Goal: Book appointment/travel/reservation

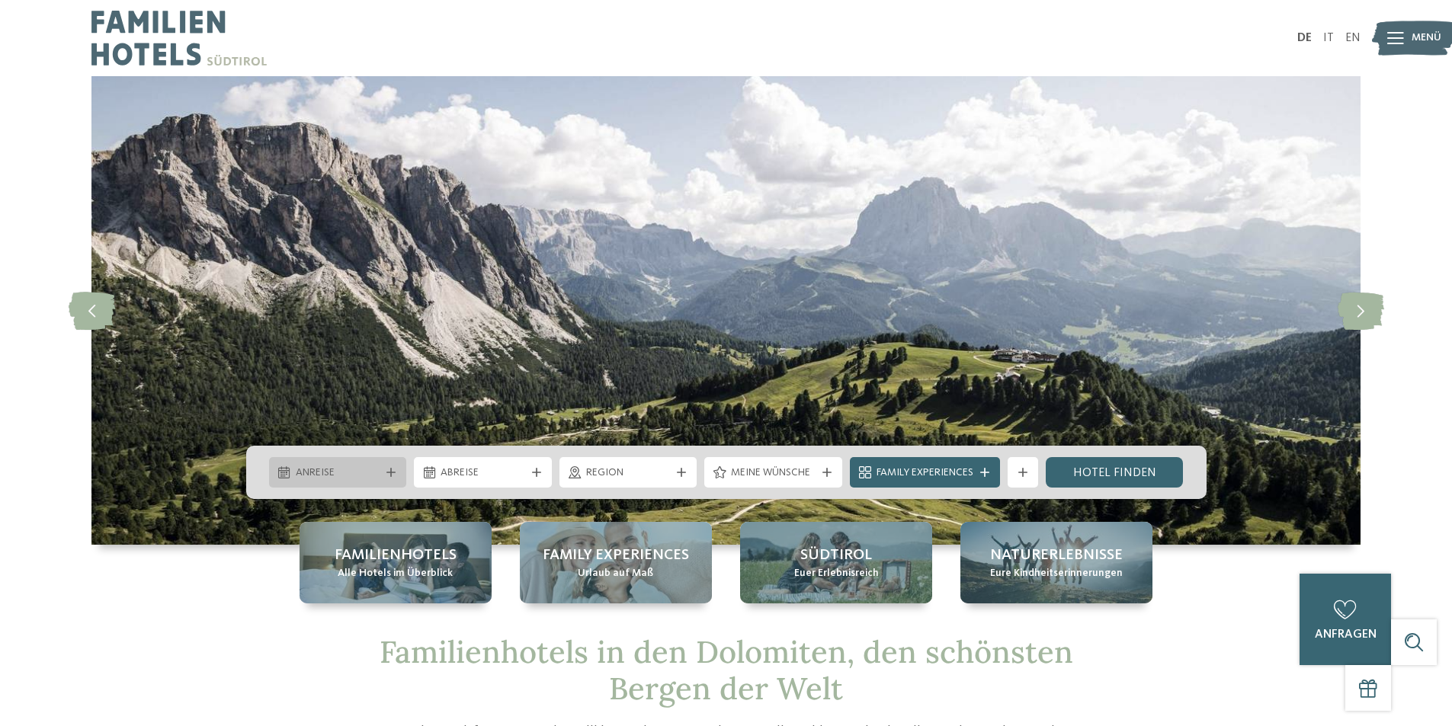
click at [392, 472] on icon at bounding box center [390, 472] width 9 height 9
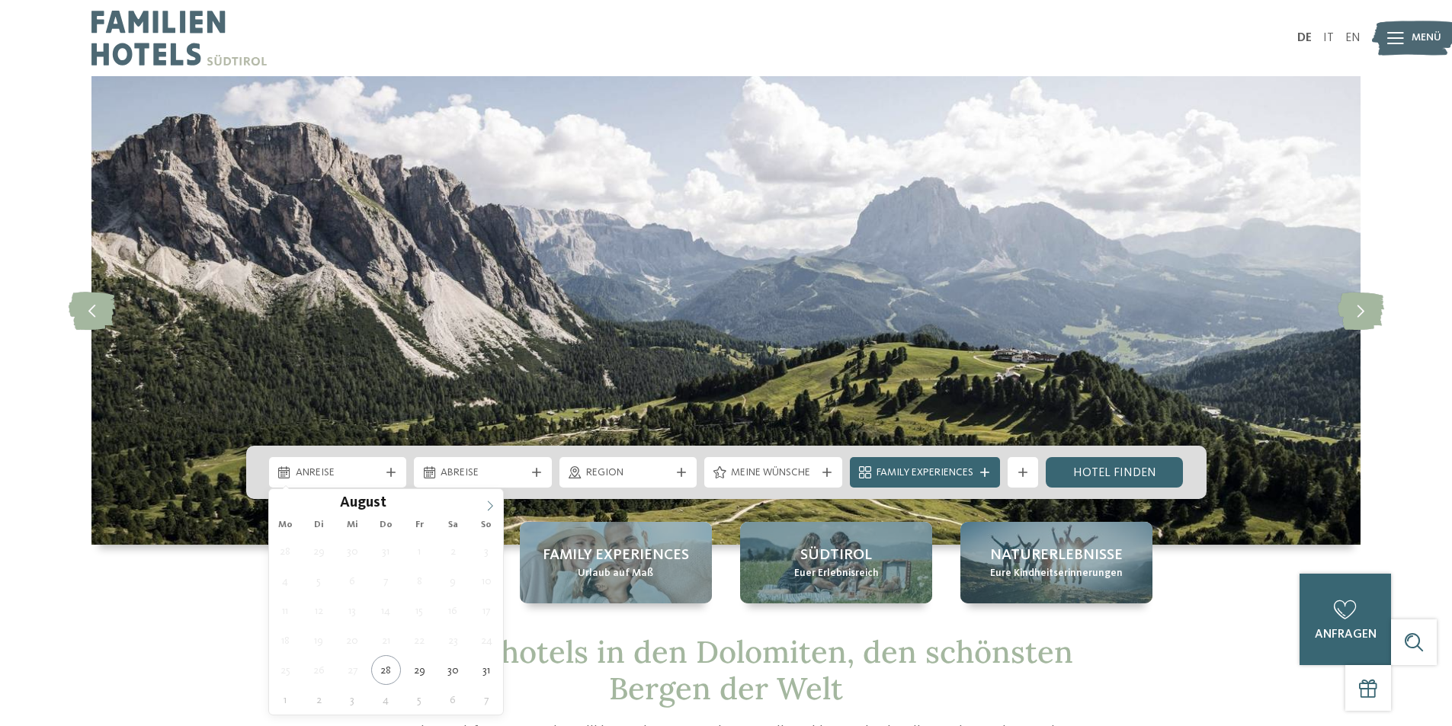
click at [490, 504] on icon at bounding box center [490, 506] width 11 height 11
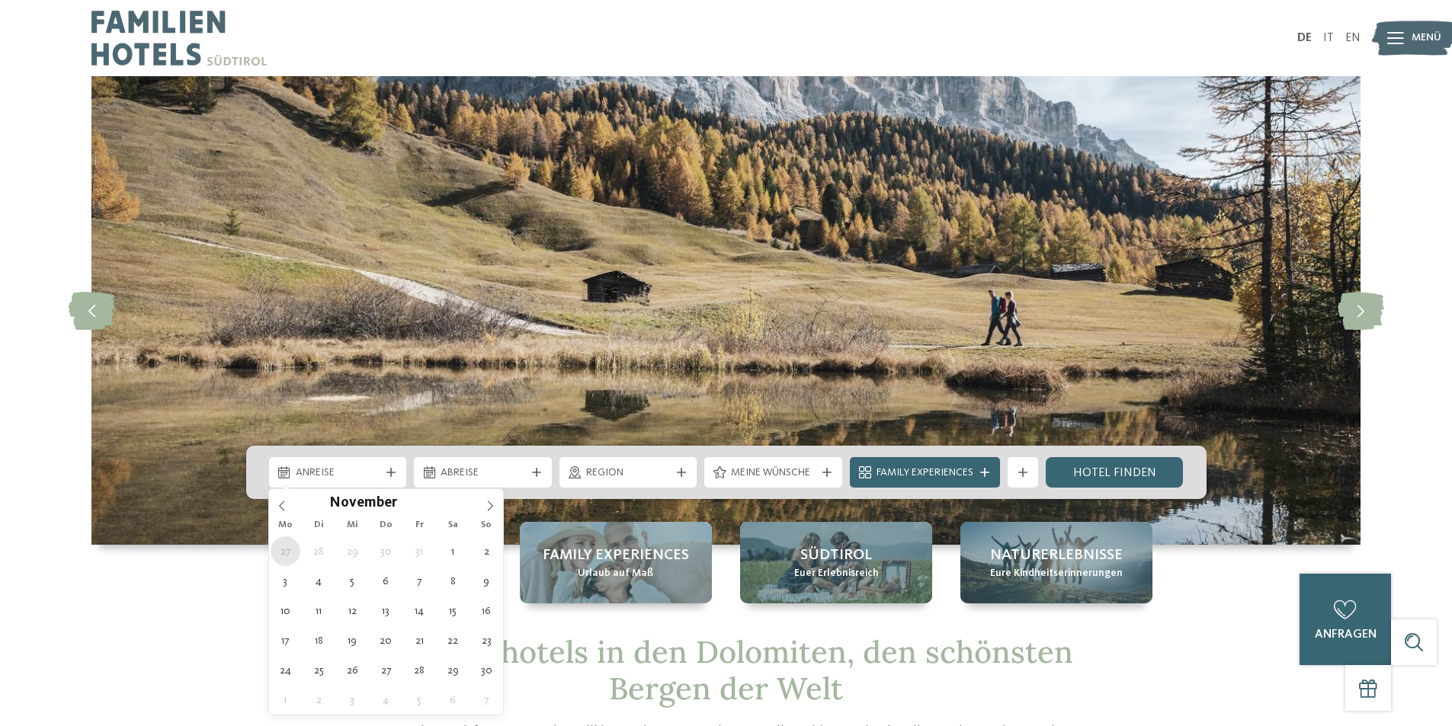
type div "27.10.2025"
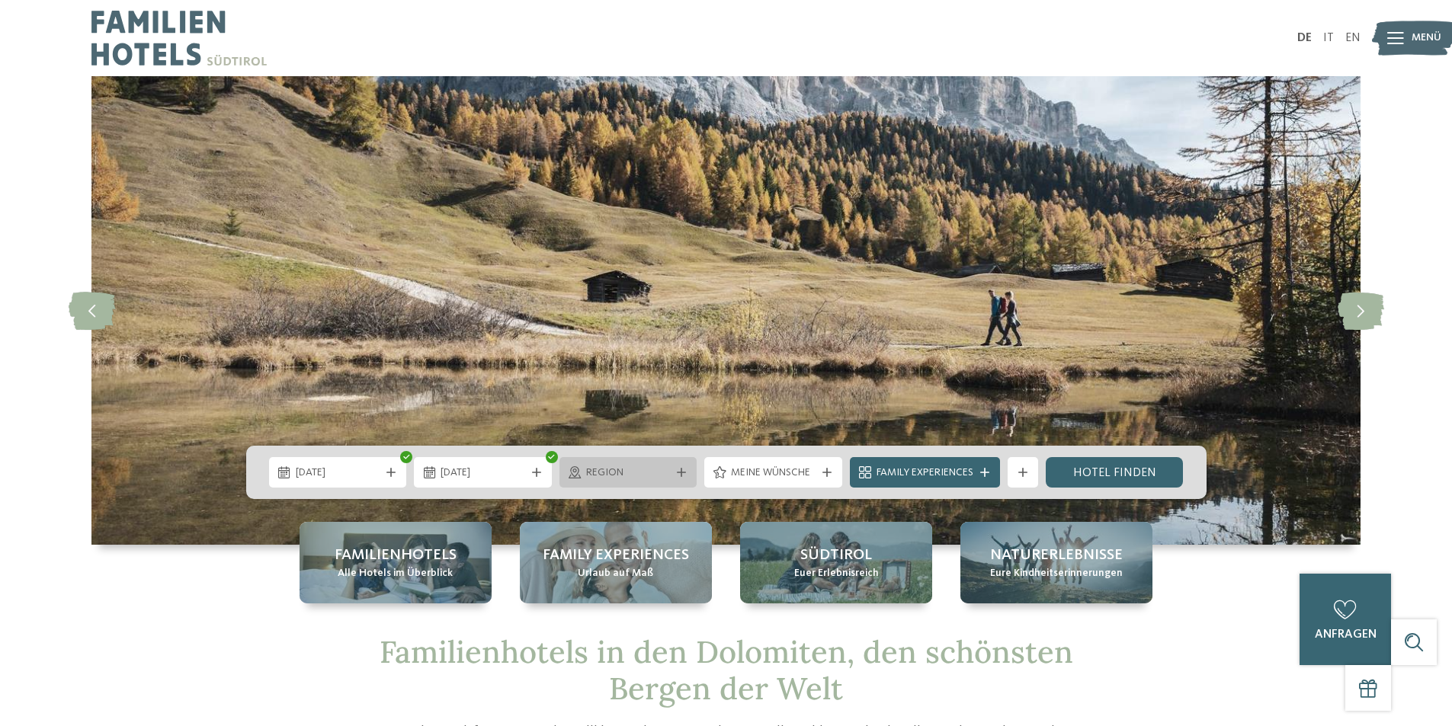
click at [627, 466] on span "Region" at bounding box center [628, 473] width 85 height 15
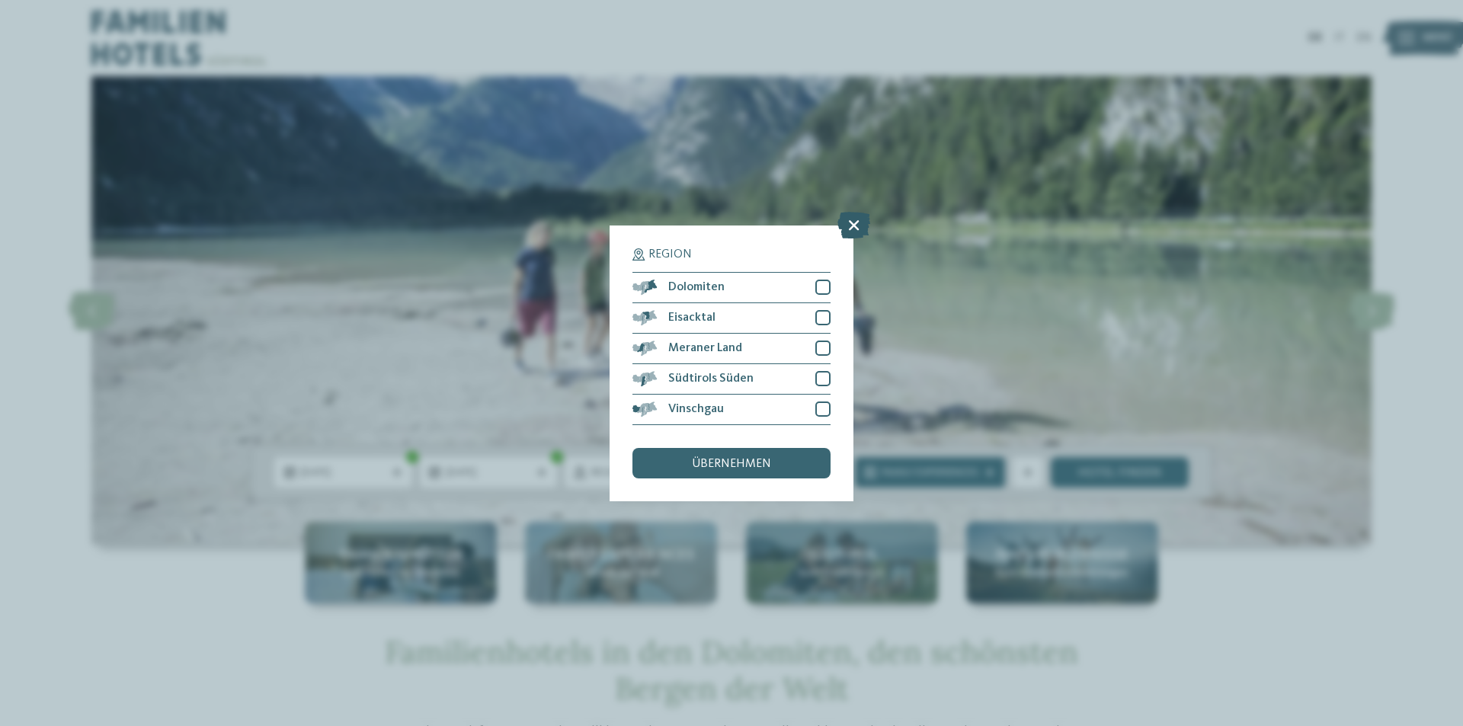
click at [856, 215] on icon at bounding box center [853, 224] width 33 height 27
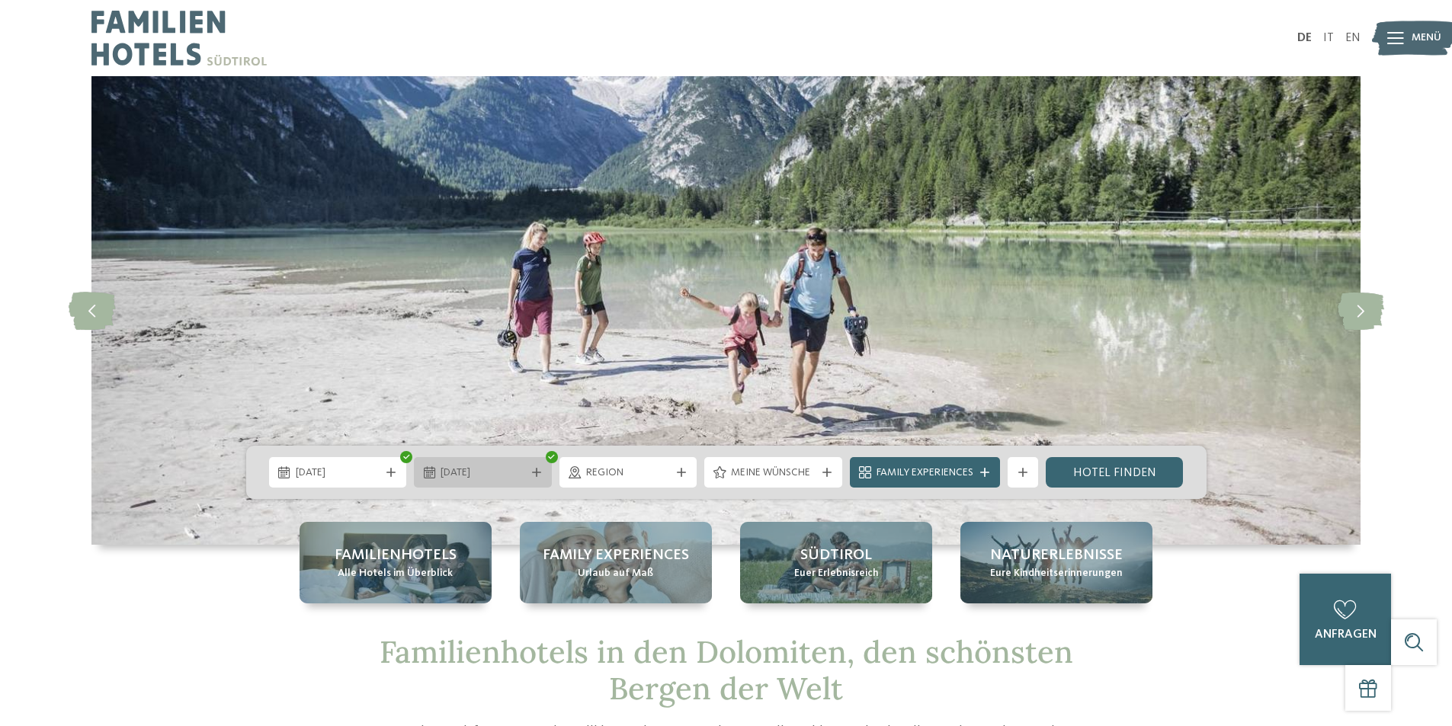
click at [492, 471] on span "28.10.2025" at bounding box center [482, 473] width 85 height 15
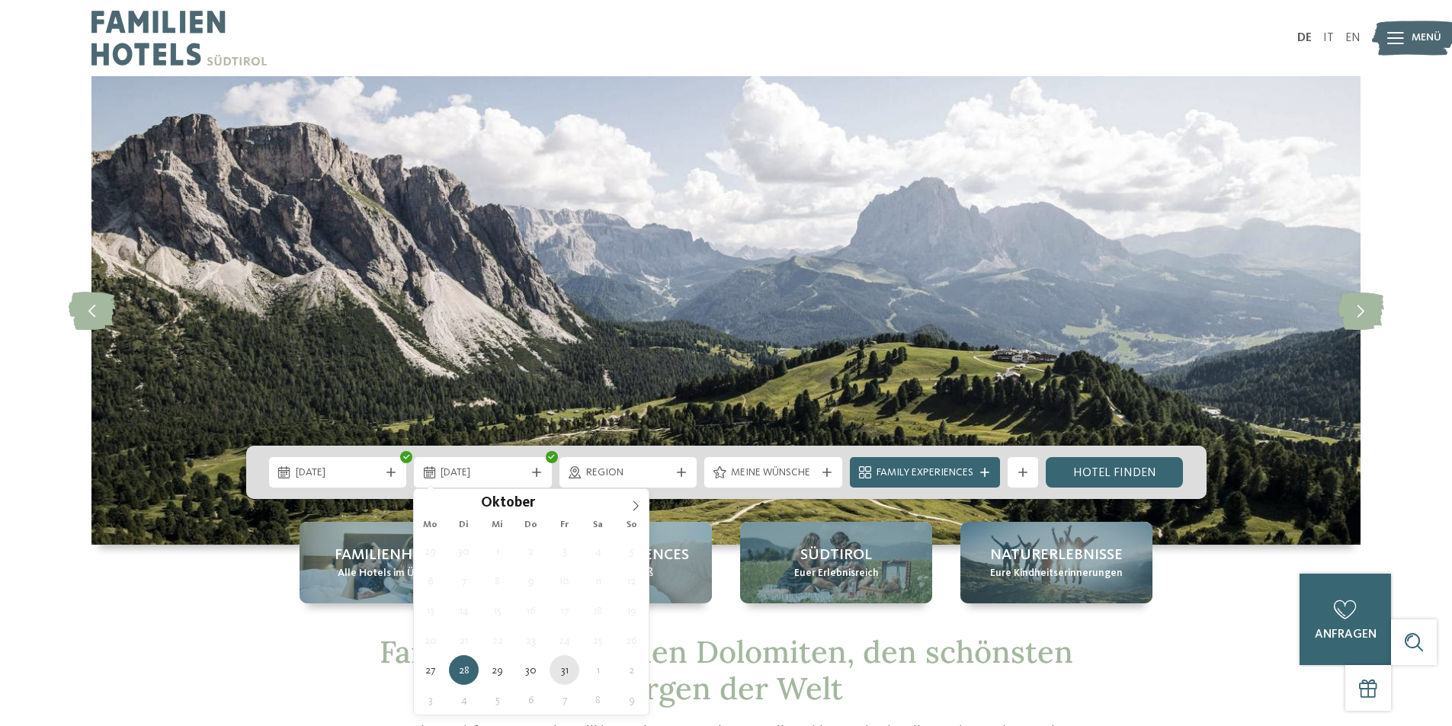
type div "31.10.2025"
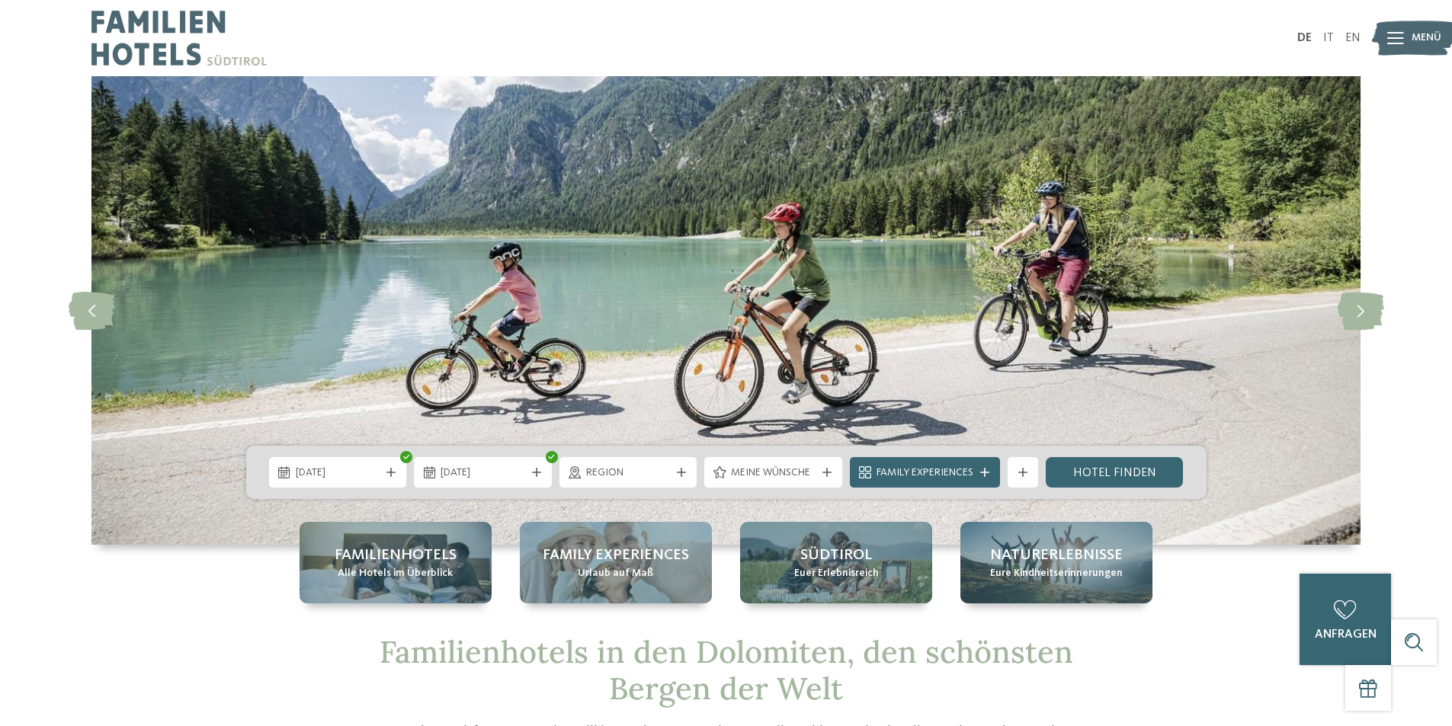
click at [644, 478] on span "Region" at bounding box center [628, 473] width 85 height 15
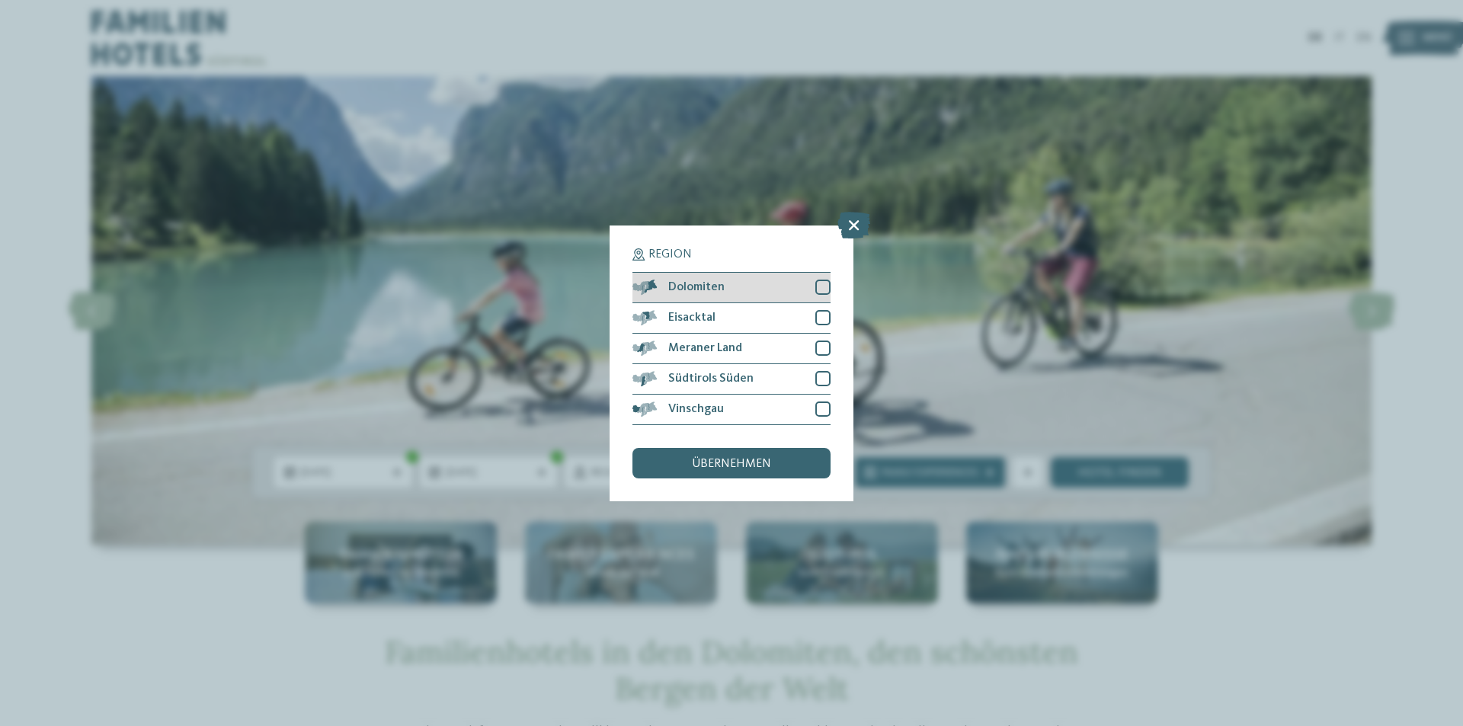
click at [820, 283] on div at bounding box center [822, 287] width 15 height 15
click at [736, 470] on div "übernehmen" at bounding box center [731, 463] width 198 height 30
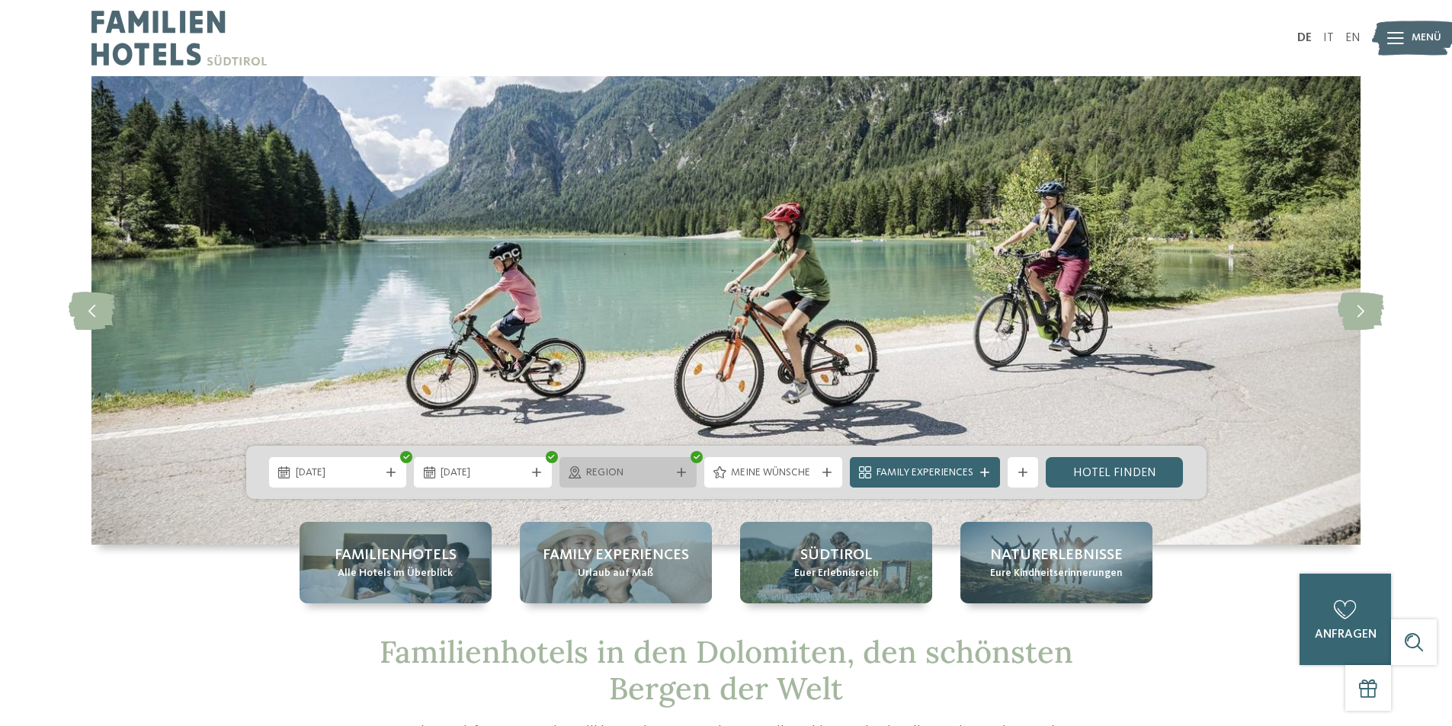
click at [656, 483] on div "Region" at bounding box center [628, 472] width 138 height 30
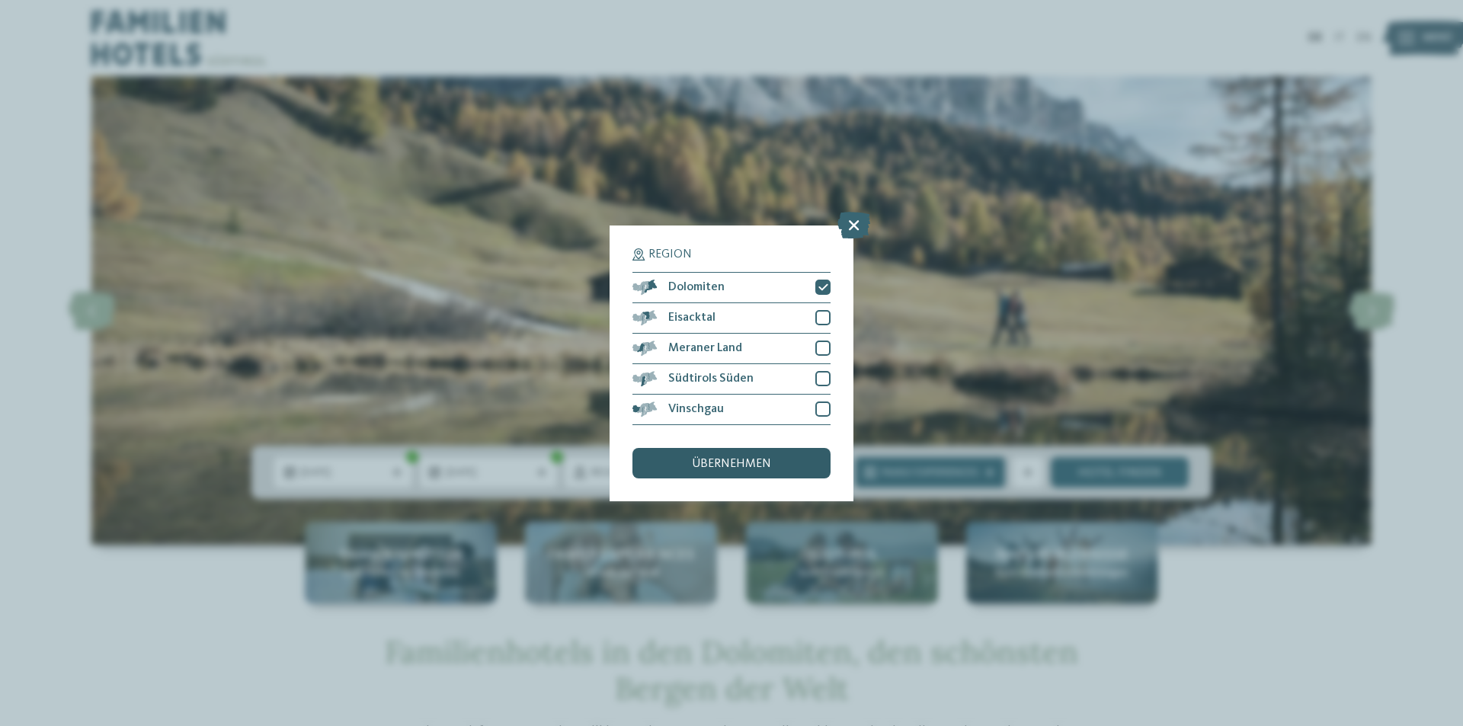
click at [776, 473] on div "übernehmen" at bounding box center [731, 463] width 198 height 30
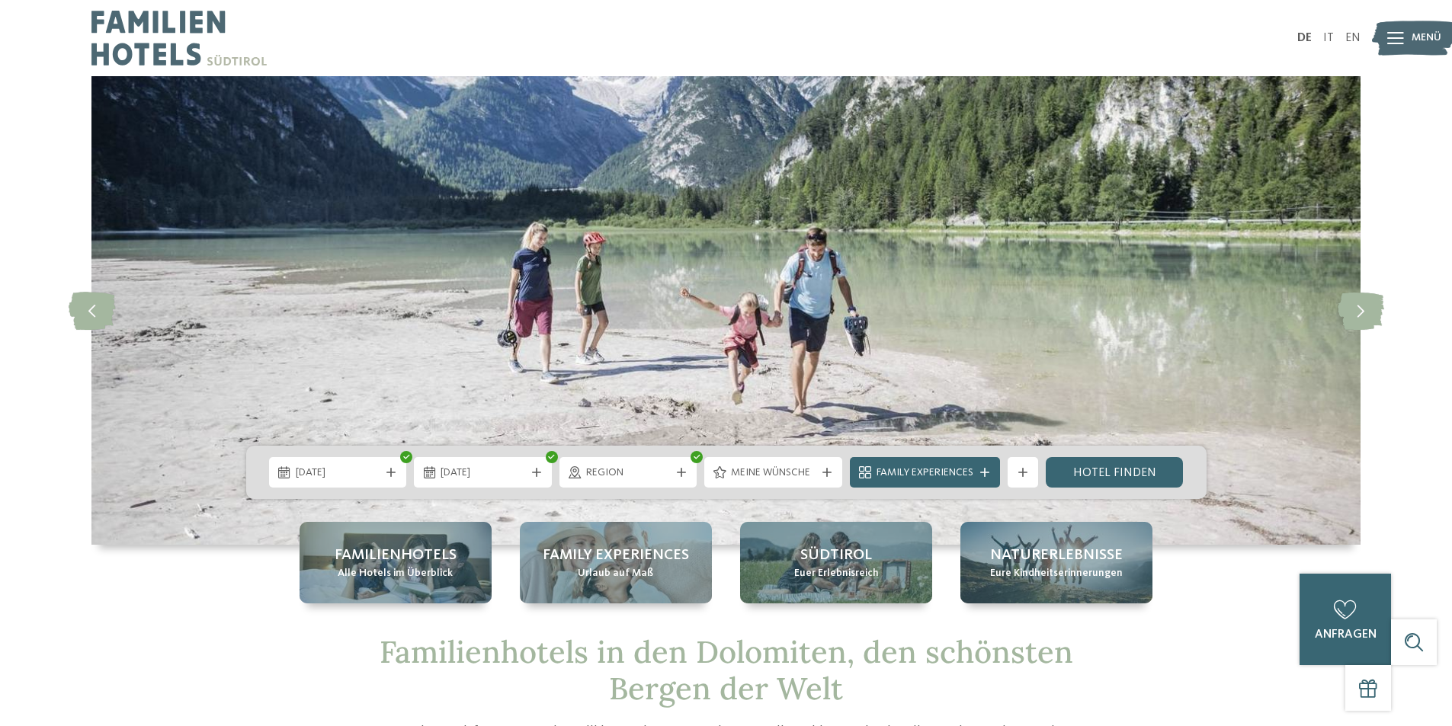
click at [802, 472] on span "Meine Wünsche" at bounding box center [773, 473] width 85 height 15
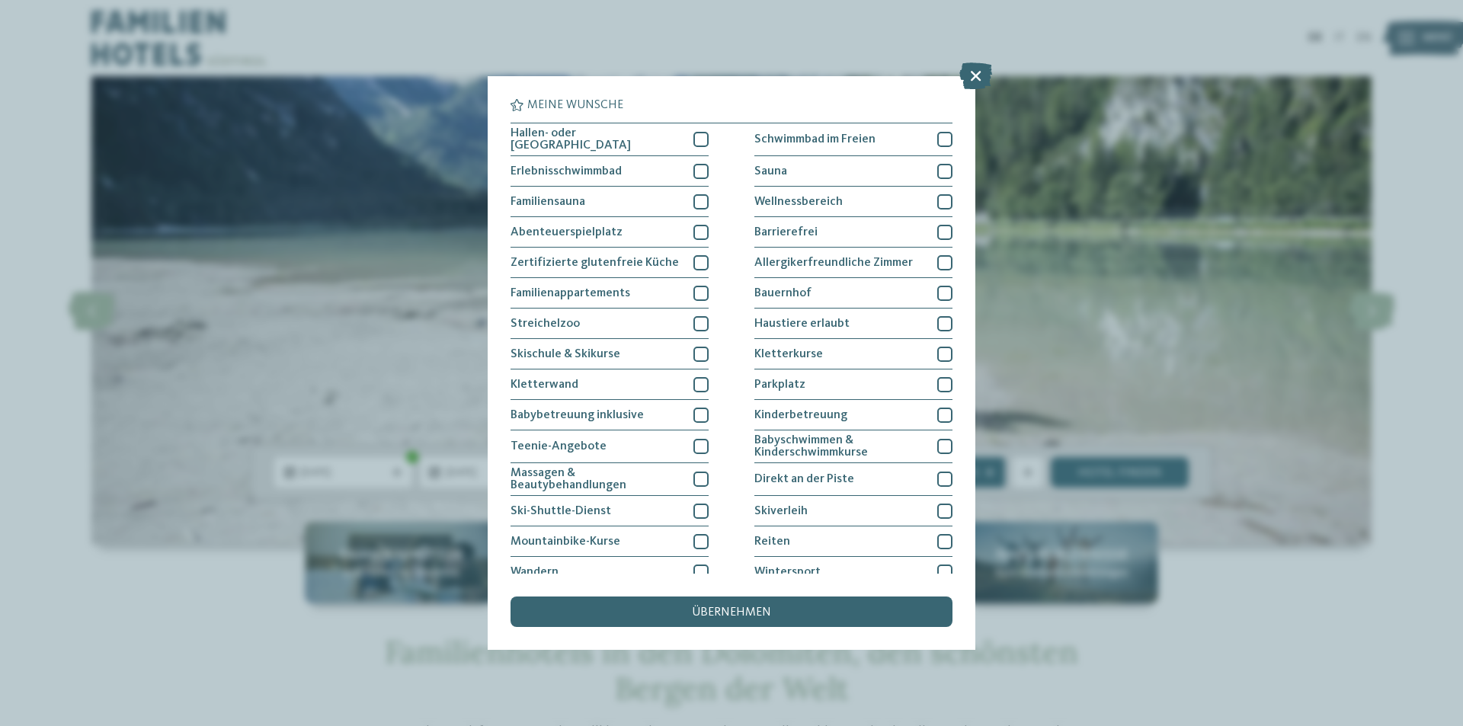
click at [1207, 287] on div "Meine Wünsche Hallen- oder Schleusenbad Schwimmbad im Freien" at bounding box center [731, 363] width 1463 height 726
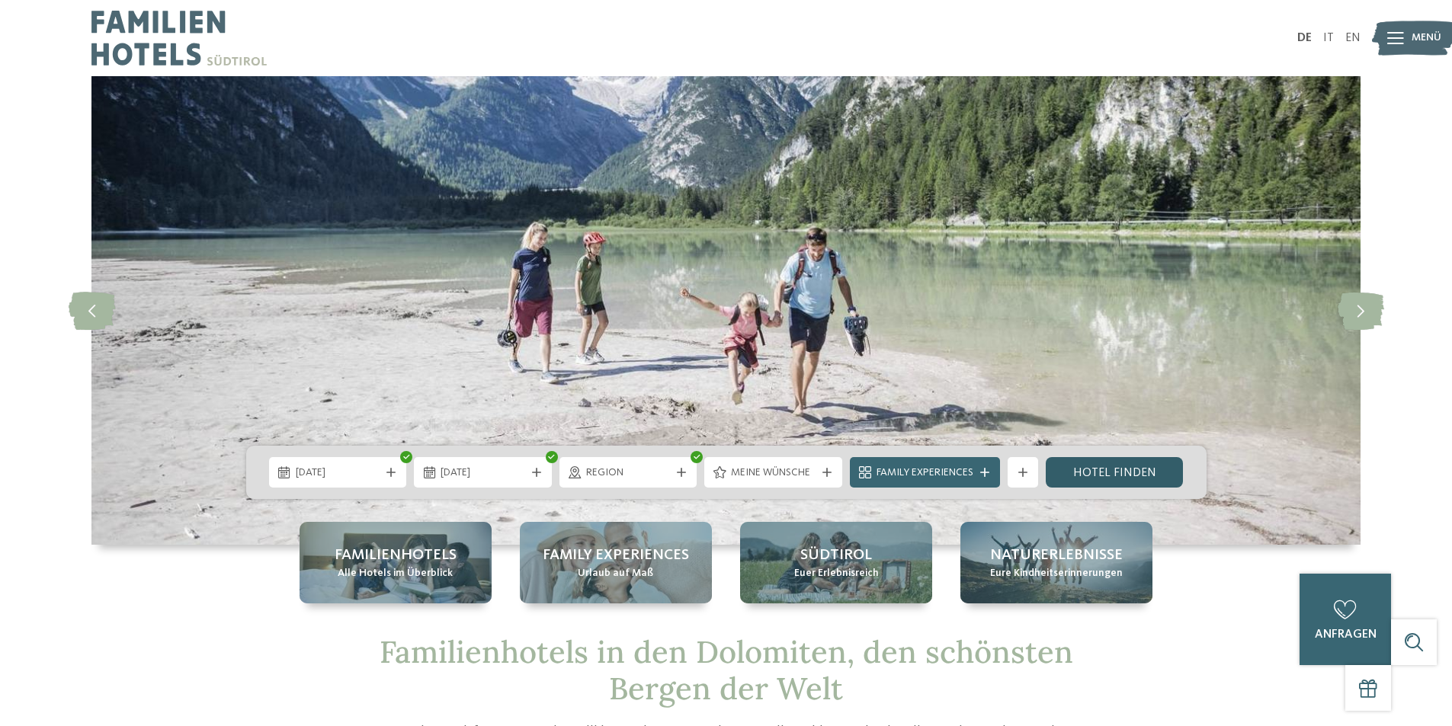
click at [1086, 474] on link "Hotel finden" at bounding box center [1114, 472] width 138 height 30
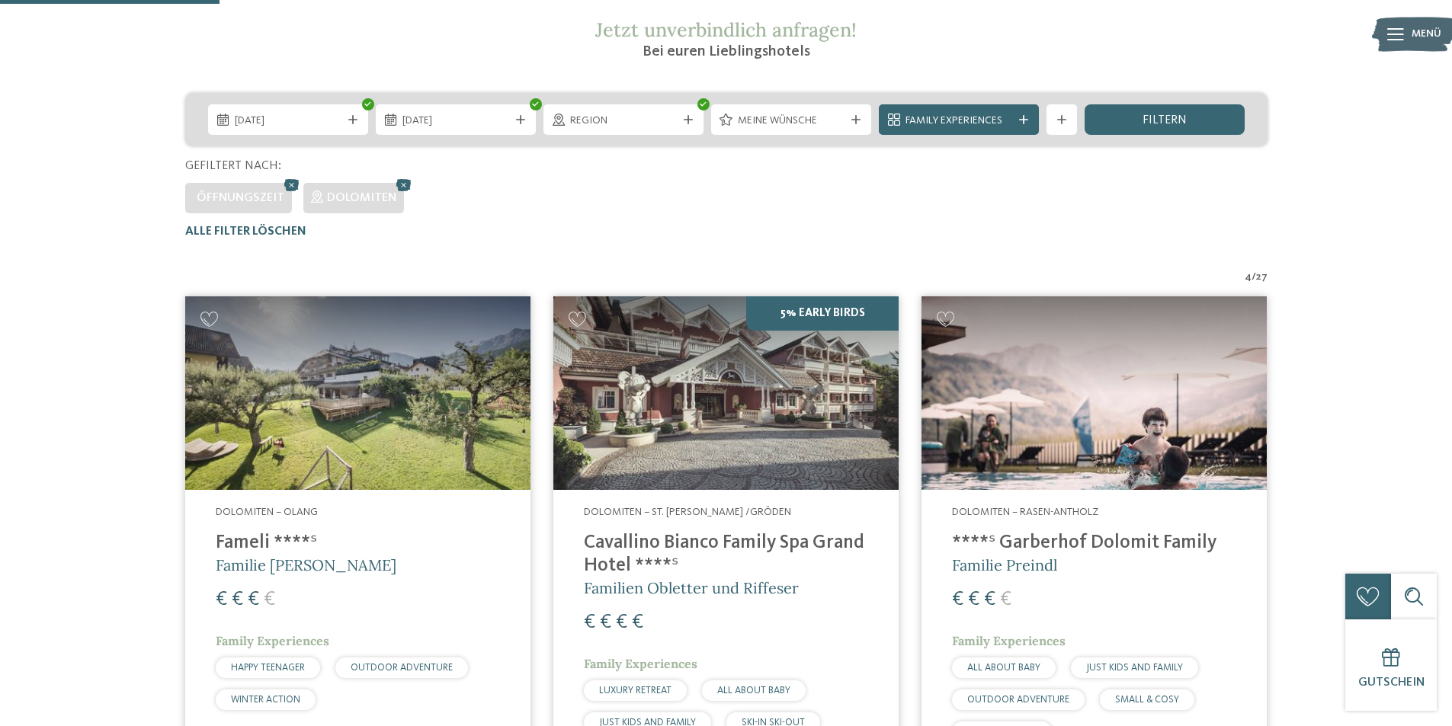
scroll to position [271, 0]
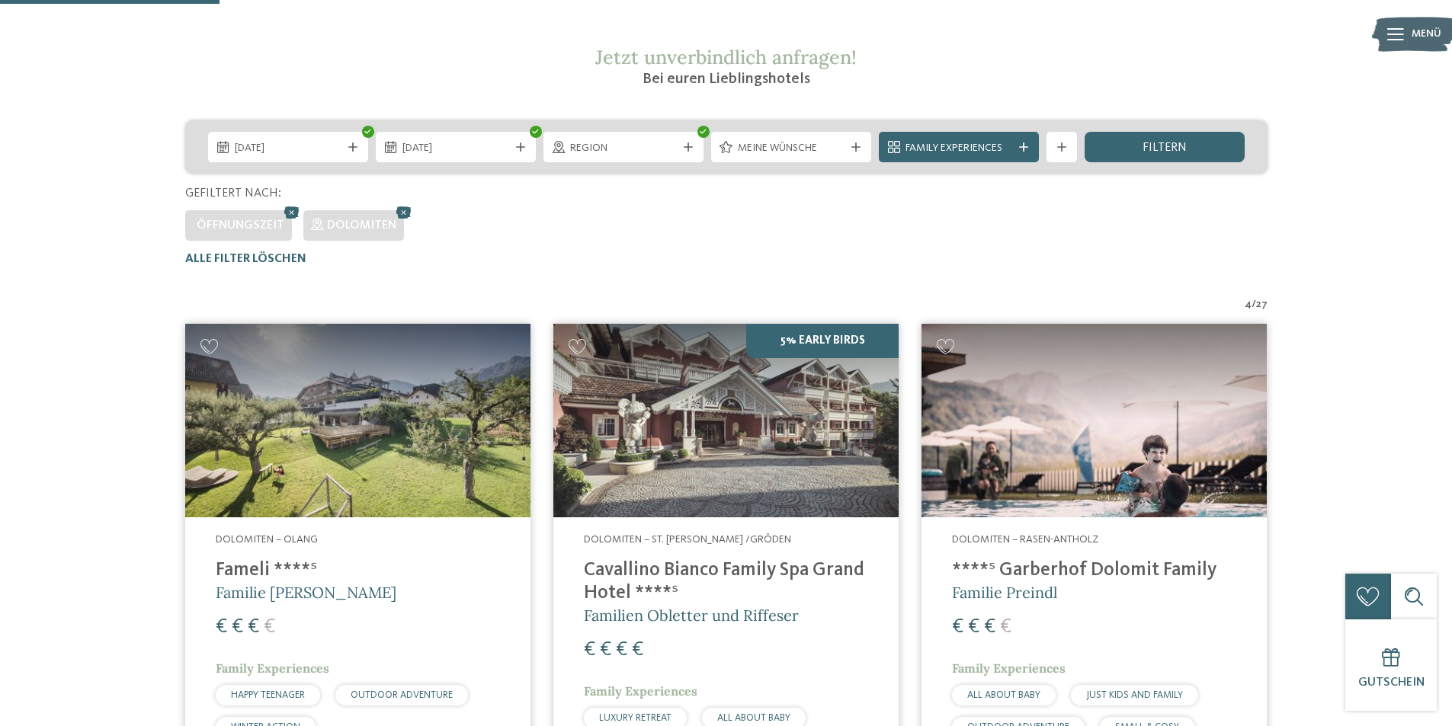
click at [766, 398] on img at bounding box center [725, 421] width 345 height 194
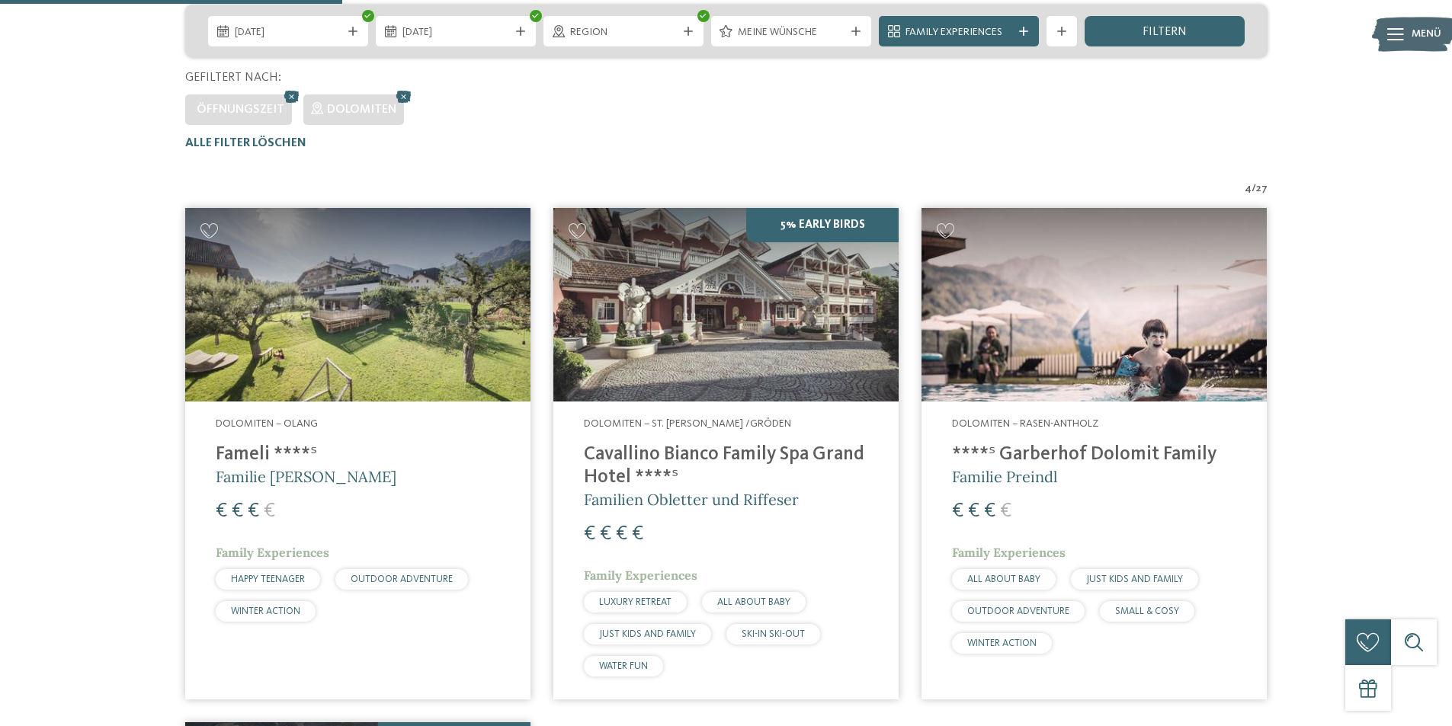
scroll to position [424, 0]
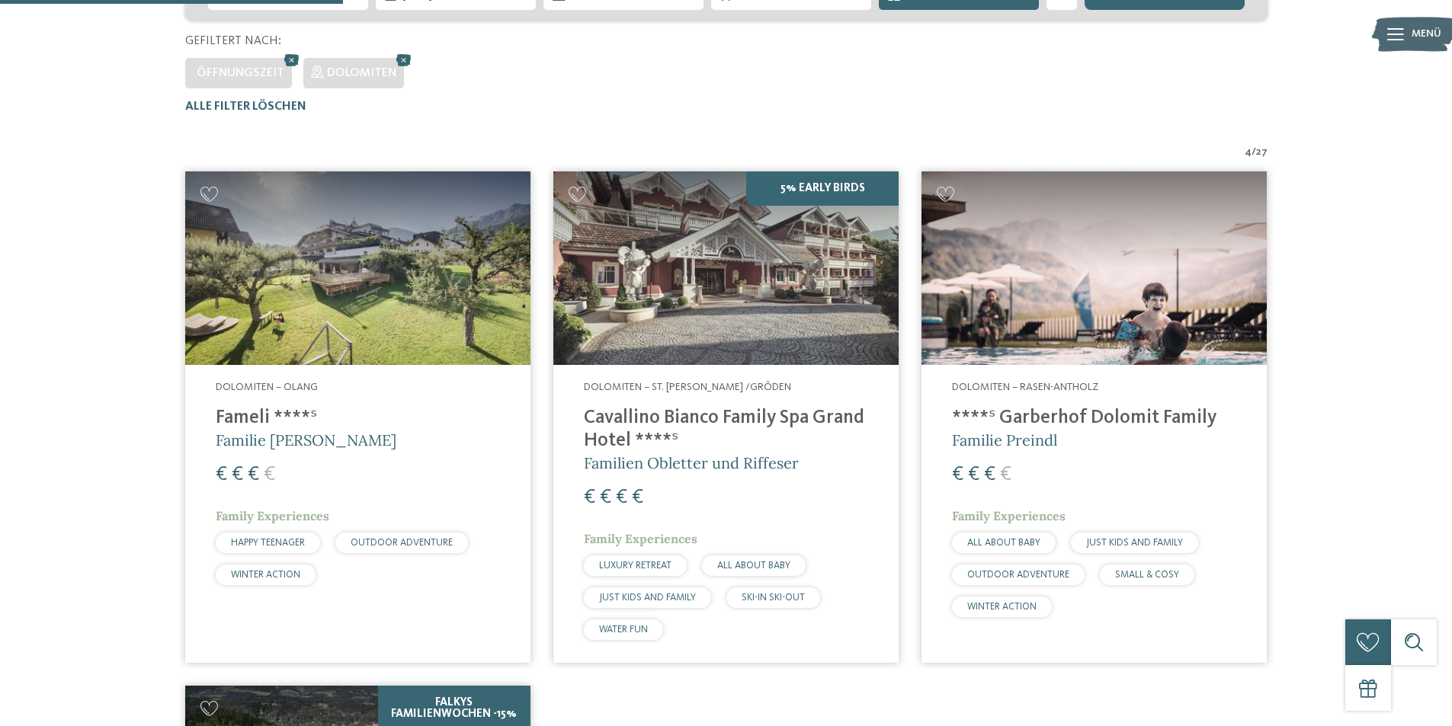
click at [692, 424] on h4 "Cavallino Bianco Family Spa Grand Hotel ****ˢ" at bounding box center [726, 430] width 284 height 46
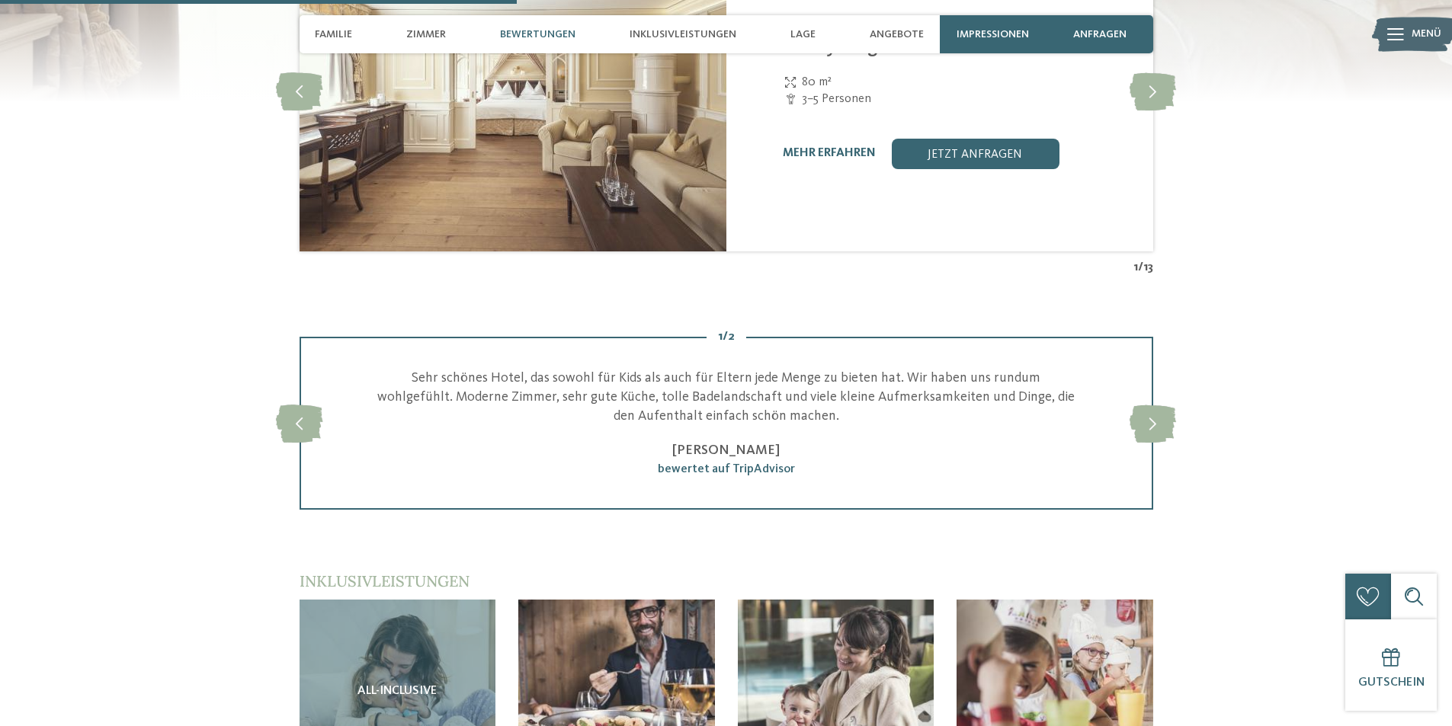
scroll to position [1905, 0]
